Goal: Complete application form

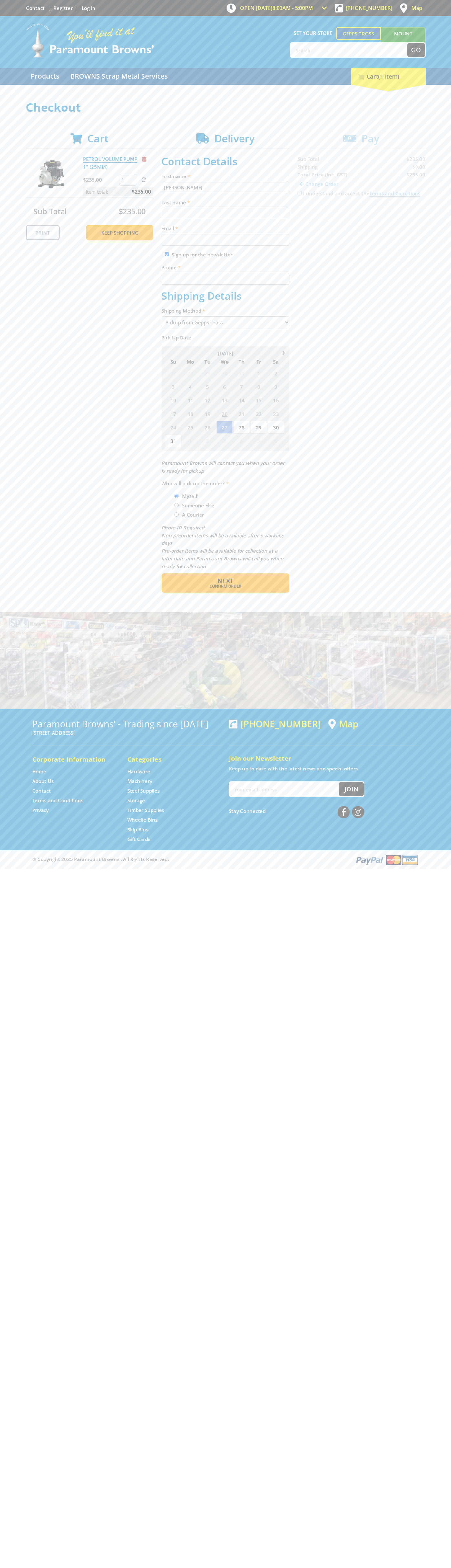
type input "[PERSON_NAME]"
type input "[EMAIL_ADDRESS][DOMAIN_NAME]"
type input "0293744000"
click at [226, 581] on span "Next" at bounding box center [226, 580] width 16 height 9
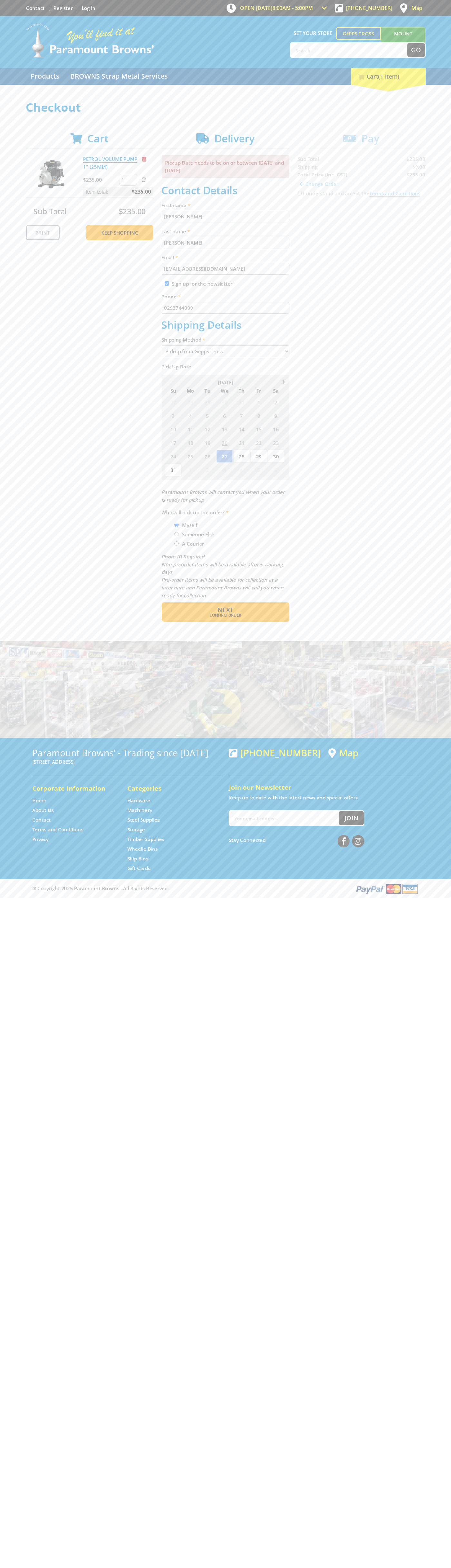
type input "[PERSON_NAME]"
click at [226, 616] on span "Confirm order" at bounding box center [226, 616] width 100 height 4
click at [226, 611] on span "Next" at bounding box center [226, 610] width 16 height 9
